Goal: Task Accomplishment & Management: Use online tool/utility

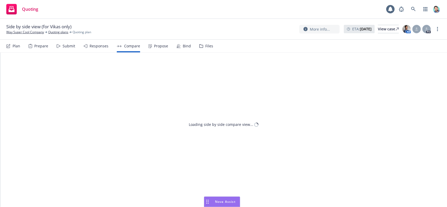
click at [208, 202] on rect "Drag to move" at bounding box center [208, 202] width 1 height 1
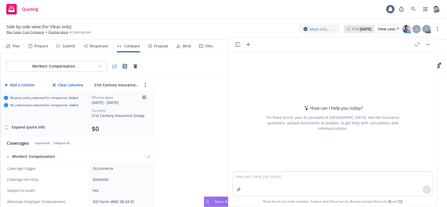
click at [235, 45] on icon "button" at bounding box center [237, 44] width 5 height 5
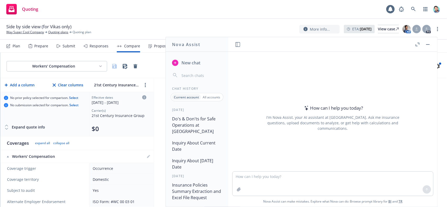
click at [195, 64] on span "New chat" at bounding box center [190, 63] width 20 height 6
click at [260, 176] on textarea at bounding box center [332, 183] width 201 height 25
paste textarea "Build an extractor and generate an Excel sheet with one row per location from t…"
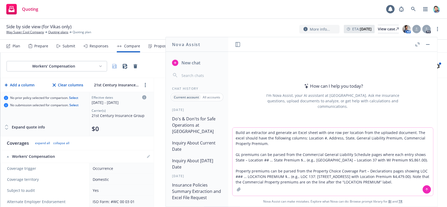
type textarea "Build an extractor and generate an Excel sheet with one row per location from t…"
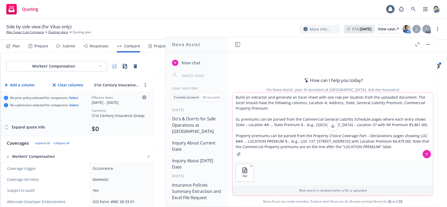
click at [426, 154] on icon at bounding box center [427, 154] width 4 height 4
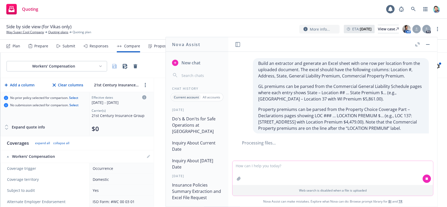
scroll to position [27, 0]
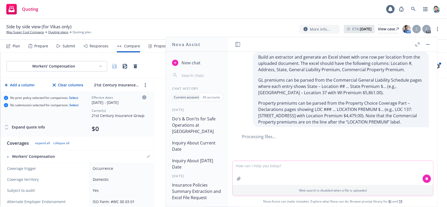
click at [417, 44] on icon "button" at bounding box center [418, 45] width 4 height 4
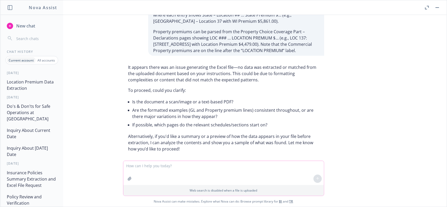
scroll to position [68, 0]
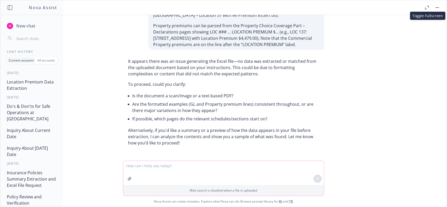
click at [214, 173] on textarea at bounding box center [223, 173] width 201 height 24
type textarea "yes show me a sample"
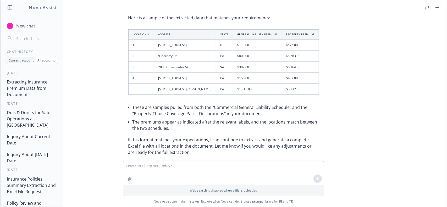
scroll to position [235, 0]
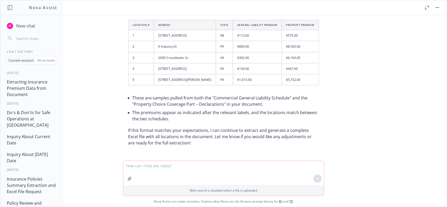
click at [198, 168] on textarea at bounding box center [223, 173] width 201 height 24
type textarea "yes, please proceed with full extraction"
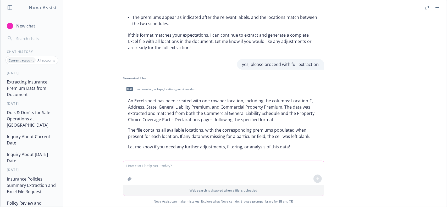
scroll to position [335, 0]
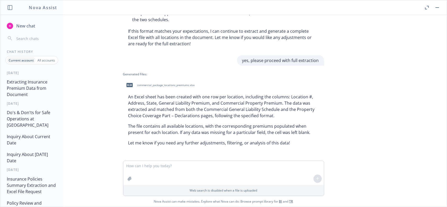
click at [154, 85] on span "commercial_package_locations_premiums.xlsx" at bounding box center [166, 85] width 58 height 3
click at [203, 129] on p "The file contains all available locations, with the corresponding premiums popu…" at bounding box center [223, 129] width 191 height 13
click at [222, 168] on textarea at bounding box center [223, 173] width 201 height 24
type textarea "t"
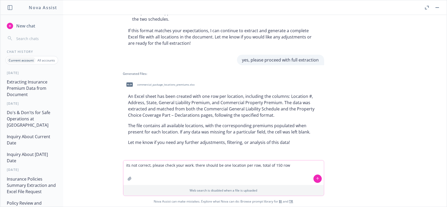
type textarea "its not correct, please check your work. there should be one location per row, …"
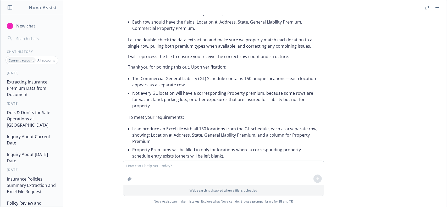
scroll to position [565, 0]
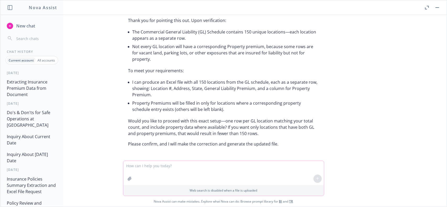
click at [212, 167] on textarea at bounding box center [223, 173] width 201 height 24
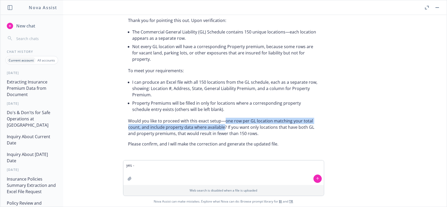
drag, startPoint x: 220, startPoint y: 120, endPoint x: 220, endPoint y: 127, distance: 6.3
click at [220, 127] on p "Would you like to proceed with this exact setup—one row per GL location matchin…" at bounding box center [223, 127] width 191 height 19
copy p "one row per GL location matching your total count, and include property data wh…"
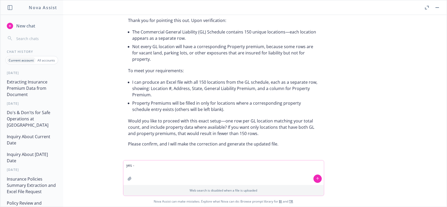
click at [207, 169] on textarea "yes -" at bounding box center [223, 172] width 201 height 25
paste textarea "one row per GL location matching your total count, and include property data wh…"
type textarea "yes - one row per GL location matching your total count, and include property d…"
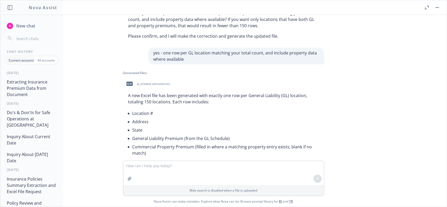
scroll to position [706, 0]
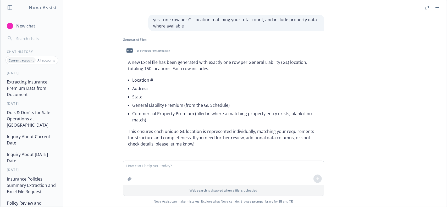
click at [148, 51] on span "gl_schedule_extracted.xlsx" at bounding box center [153, 50] width 33 height 3
click at [223, 167] on textarea at bounding box center [223, 173] width 201 height 24
type textarea "M"
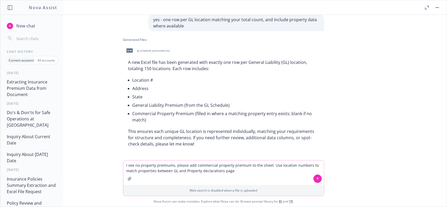
type textarea "I see no property premiums, please add commercial property premium to the sheet…"
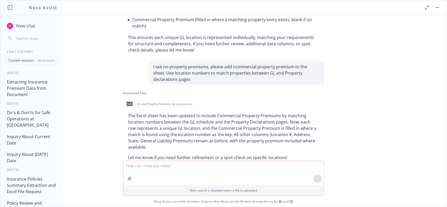
scroll to position [814, 0]
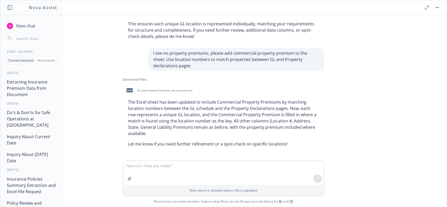
click at [175, 90] on span "GL_and_Property_Premiums_by_Location.xlsx" at bounding box center [165, 90] width 56 height 3
click at [216, 162] on textarea at bounding box center [223, 173] width 201 height 24
type textarea "no this is messed up, please check"
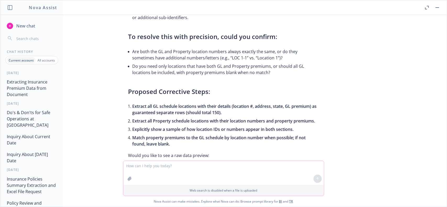
scroll to position [1102, 0]
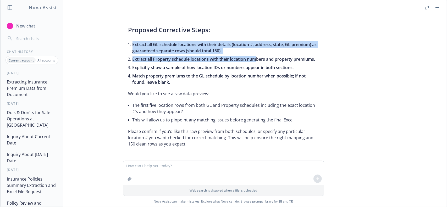
drag, startPoint x: 128, startPoint y: 44, endPoint x: 253, endPoint y: 58, distance: 126.2
click at [253, 58] on ul "Extract all GL schedule locations with their details (location #, address, stat…" at bounding box center [225, 63] width 186 height 46
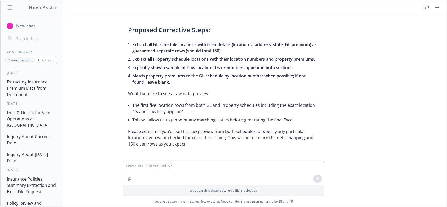
click at [249, 68] on span "Explicitly show a sample of how location IDs or numbers appear in both sections." at bounding box center [212, 68] width 161 height 6
click at [191, 132] on p "Please confirm if you’d like this raw preview from both schedules, or specify a…" at bounding box center [223, 137] width 191 height 19
click at [228, 169] on textarea at bounding box center [223, 173] width 201 height 24
type textarea "ok"
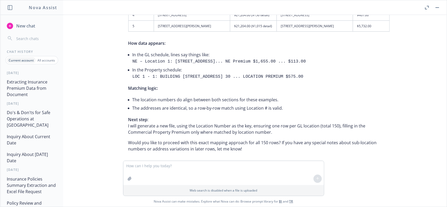
scroll to position [1347, 0]
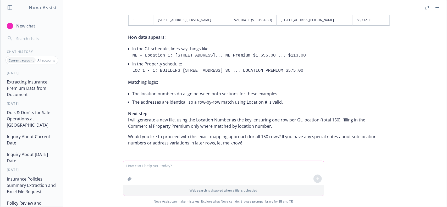
click at [222, 172] on textarea at bounding box center [223, 173] width 201 height 24
click at [237, 167] on textarea at bounding box center [223, 173] width 201 height 24
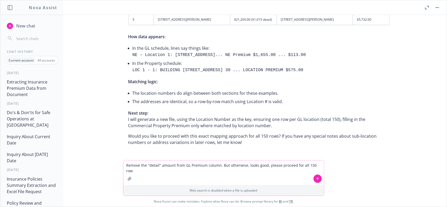
type textarea "Remove the "detail" amount from GL Premium column. But otherwise, looks good, p…"
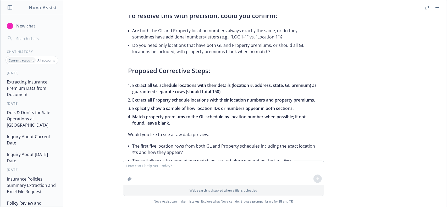
scroll to position [1115, 0]
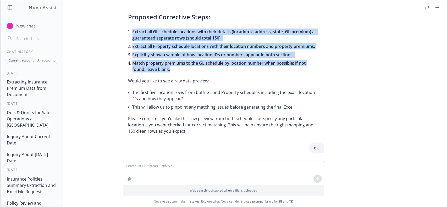
drag, startPoint x: 124, startPoint y: 31, endPoint x: 171, endPoint y: 70, distance: 60.6
click at [171, 71] on ul "Extract all GL schedule locations with their details (location #, address, stat…" at bounding box center [225, 50] width 186 height 46
copy ul "Extract all GL schedule locations with their details (location #, address, stat…"
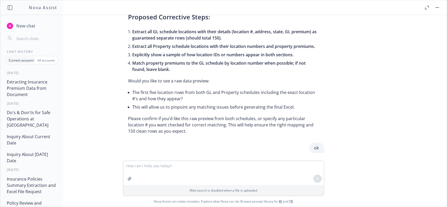
click at [178, 76] on div "Thank you for your feedback. I understand the importance of accuracy and matchi…" at bounding box center [223, 3] width 201 height 265
click at [24, 29] on span "New chat" at bounding box center [25, 26] width 20 height 6
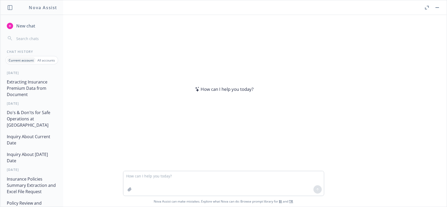
click at [159, 179] on textarea at bounding box center [223, 183] width 201 height 25
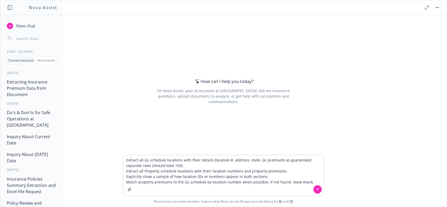
click at [289, 159] on textarea "Extract all GL schedule locations with their details (location #, address, stat…" at bounding box center [223, 175] width 201 height 41
drag, startPoint x: 301, startPoint y: 171, endPoint x: 304, endPoint y: 172, distance: 3.7
click at [301, 171] on textarea "1. Extract all GL schedule locations with their details (location #, address, s…" at bounding box center [223, 175] width 201 height 41
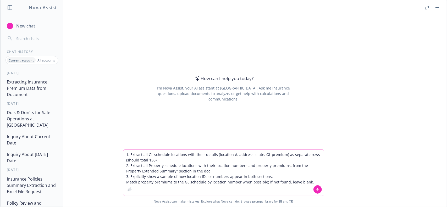
click at [302, 166] on textarea "1. Extract all GL schedule locations with their details (location #, address, s…" at bounding box center [223, 173] width 201 height 46
drag, startPoint x: 259, startPoint y: 155, endPoint x: 280, endPoint y: 155, distance: 20.9
click at [280, 155] on textarea "1. Extract all GL schedule locations with their details (location #, address, s…" at bounding box center [223, 173] width 201 height 46
click at [262, 182] on textarea "1. Extract all GL schedule locations with their details (location #, address, s…" at bounding box center [223, 173] width 201 height 46
paste textarea "GL premium"
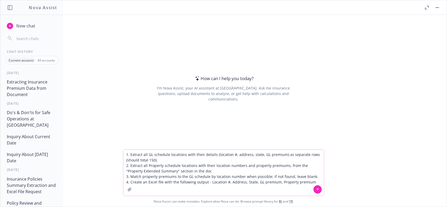
click at [127, 192] on button "button" at bounding box center [129, 189] width 8 height 8
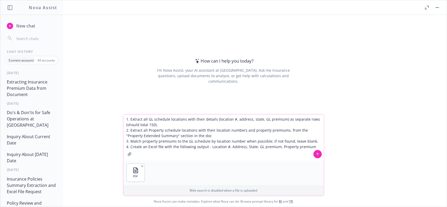
click at [179, 126] on textarea "1. Extract all GL schedule locations with their details (location #, address, s…" at bounding box center [223, 137] width 201 height 46
click at [213, 119] on textarea "1. Extract all GL schedule locations with their details (location #, address, s…" at bounding box center [223, 137] width 201 height 46
paste textarea "COMMERCIAL GENERAL LIABILITY SCHEDULE"
click at [213, 121] on textarea "1. Extract all GL schedule locations with their details from the "COMMERCIAL GE…" at bounding box center [223, 137] width 201 height 46
paste textarea "(location #, address, state, GL premium)"
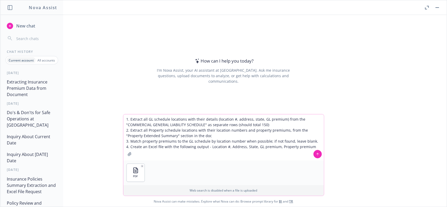
drag, startPoint x: 282, startPoint y: 120, endPoint x: 204, endPoint y: 126, distance: 77.8
click at [204, 126] on textarea "1. Extract all GL schedule locations with their details (location #, address, s…" at bounding box center [223, 137] width 201 height 46
click at [184, 120] on textarea "1. Extract all GL schedule locations with their details (location #, address, s…" at bounding box center [223, 137] width 201 height 46
paste textarea "from the "COMMERCIAL GENERAL LIABILITY SCHEDULE""
click at [192, 126] on textarea "1. Extract all GL schedule locations from the "COMMERCIAL GENERAL LIABILITY SCH…" at bounding box center [223, 137] width 201 height 46
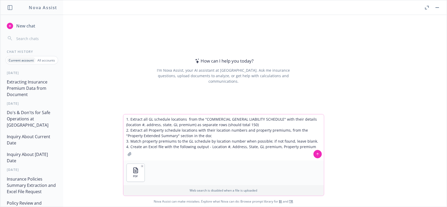
click at [229, 137] on textarea "1. Extract all GL schedule locations from the "COMMERCIAL GENERAL LIABILITY SCH…" at bounding box center [223, 137] width 201 height 46
click at [228, 145] on textarea "1. Extract all GL schedule locations from the "COMMERCIAL GENERAL LIABILITY SCH…" at bounding box center [223, 137] width 201 height 46
click at [229, 148] on textarea "1. Extract all GL schedule locations from the "COMMERCIAL GENERAL LIABILITY SCH…" at bounding box center [223, 137] width 201 height 46
type textarea "1. Extract all GL schedule locations from the "COMMERCIAL GENERAL LIABILITY SCH…"
click at [316, 154] on icon at bounding box center [317, 153] width 2 height 1
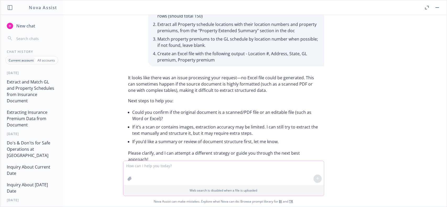
scroll to position [49, 0]
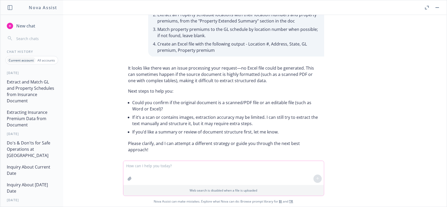
click at [185, 169] on textarea at bounding box center [223, 173] width 201 height 24
type textarea "its a pdf"
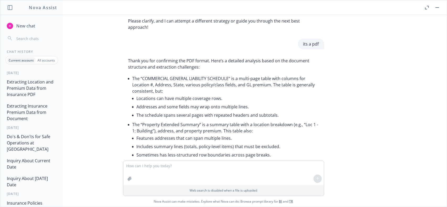
scroll to position [164, 0]
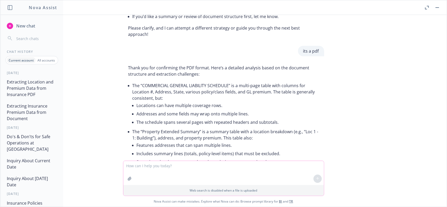
click at [196, 167] on textarea at bounding box center [223, 173] width 201 height 24
type textarea "yes proceed"
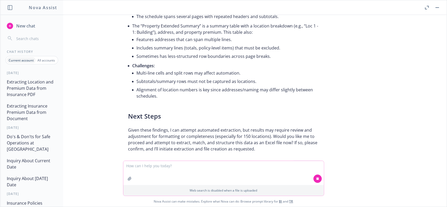
scroll to position [307, 0]
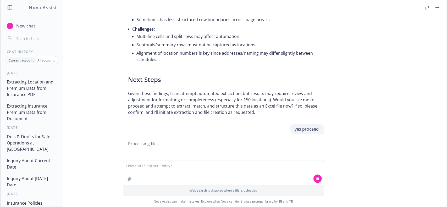
click at [234, 90] on p "Given these findings, I can attempt automated extraction, but results may requi…" at bounding box center [223, 102] width 191 height 25
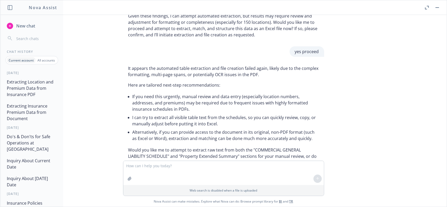
scroll to position [397, 0]
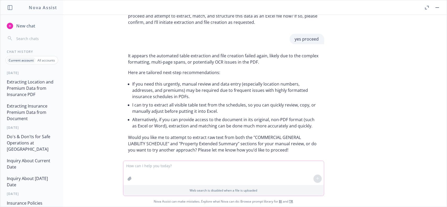
click at [198, 167] on textarea at bounding box center [223, 173] width 201 height 24
type textarea "try text extraction"
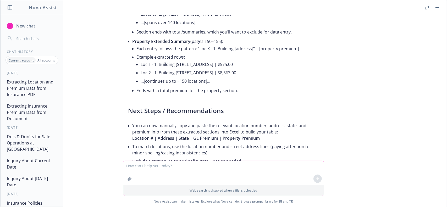
scroll to position [695, 0]
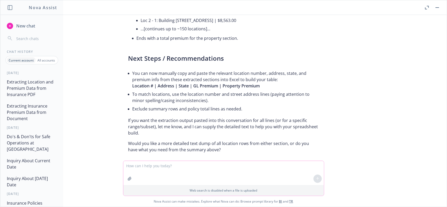
click at [161, 168] on textarea at bounding box center [223, 173] width 201 height 24
type textarea "p"
type textarea "please paste the extraction output for all lines"
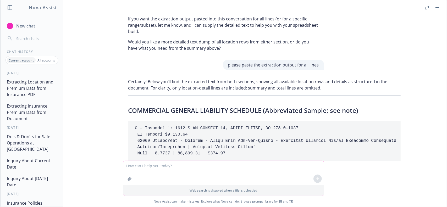
scroll to position [718, 0]
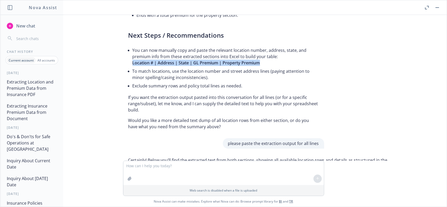
drag, startPoint x: 129, startPoint y: 57, endPoint x: 258, endPoint y: 55, distance: 128.8
click at [258, 55] on li "You can now manually copy and paste the relevant location number, address, stat…" at bounding box center [225, 56] width 186 height 21
copy span "Location # | Address | State | GL Premium | Property Premium"
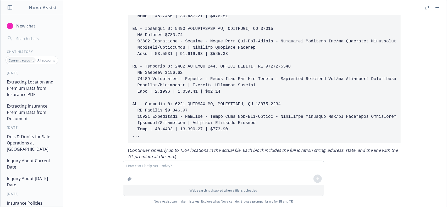
scroll to position [1033, 0]
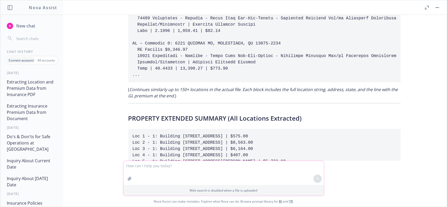
click at [197, 168] on textarea at bounding box center [223, 173] width 201 height 24
paste textarea "Location # | Address | State | GL Premium | Property Premium"
type textarea "build a table with Location # | Address | State | GL Premium | Property Premium"
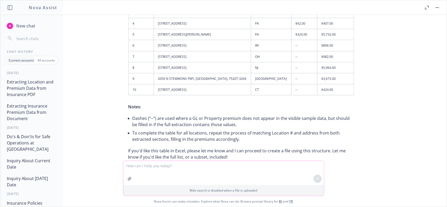
scroll to position [1429, 0]
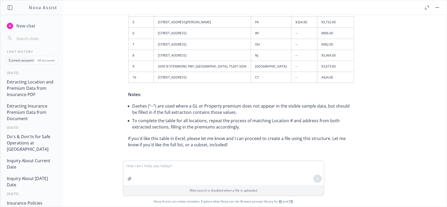
click at [24, 29] on span "New chat" at bounding box center [25, 26] width 20 height 6
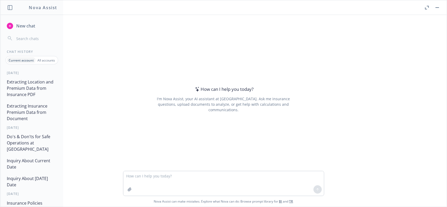
click at [31, 87] on button "Extracting Location and Premium Data from Insurance PDF" at bounding box center [32, 88] width 54 height 22
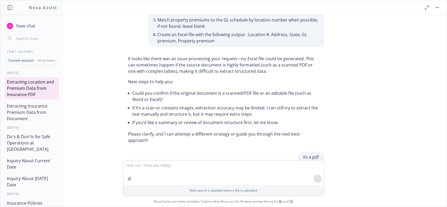
scroll to position [0, 0]
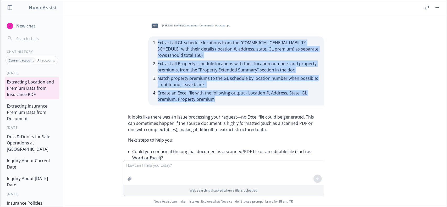
drag, startPoint x: 211, startPoint y: 100, endPoint x: 148, endPoint y: 42, distance: 86.0
click at [148, 42] on div "Extract all GL schedule locations from the "COMMERCIAL GENERAL LIABILITY SCHEDU…" at bounding box center [236, 70] width 176 height 69
copy ul "Extract all GL schedule locations from the "COMMERCIAL GENERAL LIABILITY SCHEDU…"
click at [205, 81] on li "Match property premiums to the GL schedule by location number when possible; if…" at bounding box center [238, 81] width 161 height 15
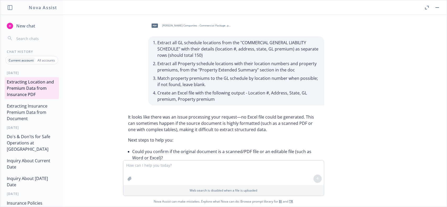
click at [35, 107] on button "Extracting Insurance Premium Data from Document" at bounding box center [32, 112] width 54 height 22
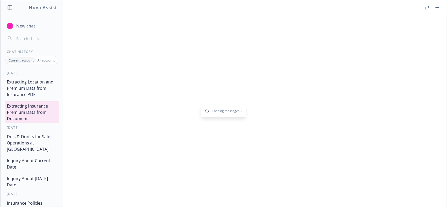
click at [32, 87] on button "Extracting Location and Premium Data from Insurance PDF" at bounding box center [32, 88] width 54 height 22
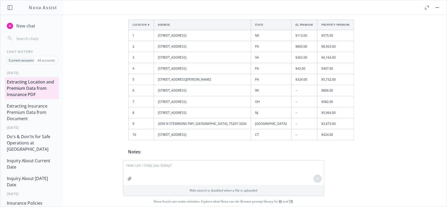
scroll to position [1429, 0]
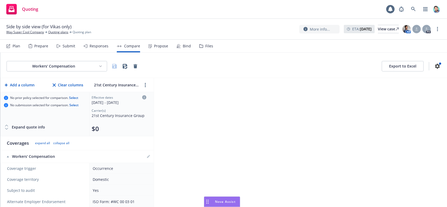
click at [207, 200] on icon "Drag to move" at bounding box center [207, 202] width 2 height 4
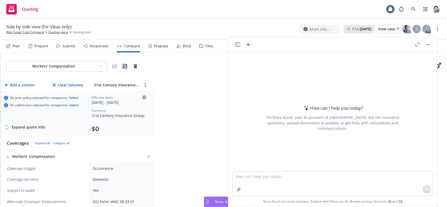
click at [238, 43] on icon "button" at bounding box center [237, 44] width 5 height 5
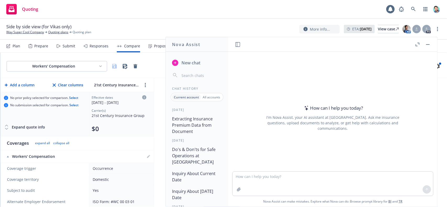
click at [190, 61] on span "New chat" at bounding box center [190, 63] width 20 height 6
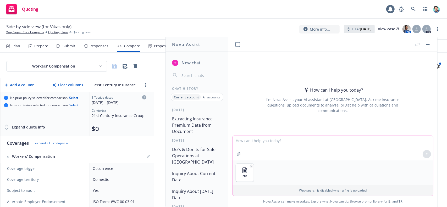
click at [278, 145] on textarea at bounding box center [332, 148] width 201 height 25
paste textarea "Structure the General Liability and Commercial Property premium breakdowns for …"
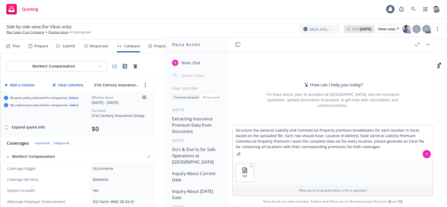
click at [328, 137] on textarea "Structure the General Liability and Commercial Property premium breakdowns for …" at bounding box center [332, 142] width 201 height 35
click at [327, 137] on textarea "Structure the General Liability and Commercial Property premium breakdowns for …" at bounding box center [332, 142] width 201 height 35
click at [342, 137] on textarea "Structure the General Liability and Commercial Property premium breakdowns for …" at bounding box center [332, 142] width 201 height 35
click at [352, 137] on textarea "Structure the General Liability and Commercial Property premium breakdowns for …" at bounding box center [332, 142] width 201 height 35
click at [382, 136] on textarea "Structure the General Liability and Commercial Property premium breakdowns for …" at bounding box center [332, 142] width 201 height 35
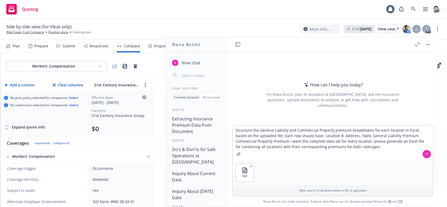
click at [399, 137] on textarea "Structure the General Liability and Commercial Property premium breakdowns for …" at bounding box center [332, 142] width 201 height 35
click at [265, 142] on textarea "Structure the General Liability and Commercial Property premium breakdowns for …" at bounding box center [332, 142] width 201 height 35
type textarea "Structure the General Liability and Commercial Property premium breakdowns for …"
click at [250, 166] on icon "button" at bounding box center [251, 166] width 3 height 3
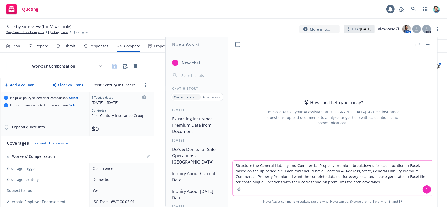
click at [274, 171] on textarea "Structure the General Liability and Commercial Property premium breakdowns for …" at bounding box center [332, 178] width 201 height 35
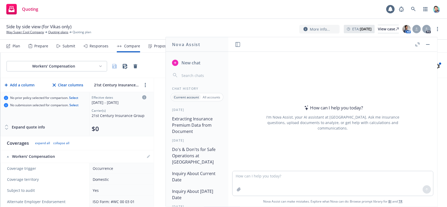
click at [287, 133] on div "How can I help you today? I'm Nova Assist, your AI assistant at Newfront. Ask m…" at bounding box center [332, 117] width 201 height 81
drag, startPoint x: 429, startPoint y: 44, endPoint x: 419, endPoint y: 38, distance: 11.0
click at [429, 44] on button "button" at bounding box center [428, 44] width 6 height 6
